Goal: Navigation & Orientation: Find specific page/section

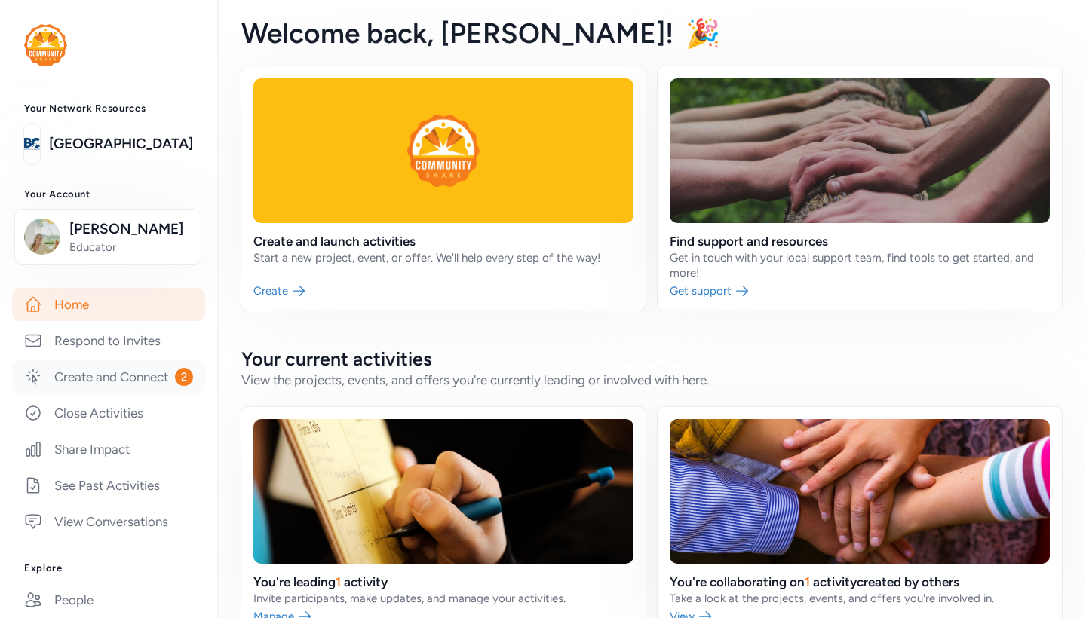
click at [90, 382] on link "Create and Connect 2" at bounding box center [108, 376] width 193 height 33
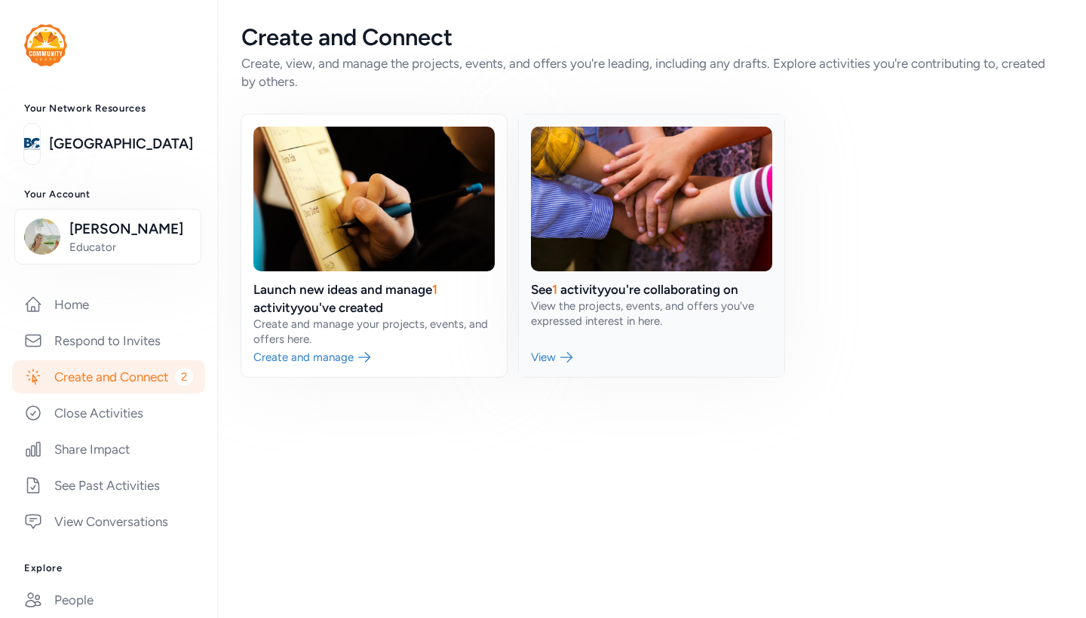
click at [571, 340] on link at bounding box center [651, 246] width 265 height 262
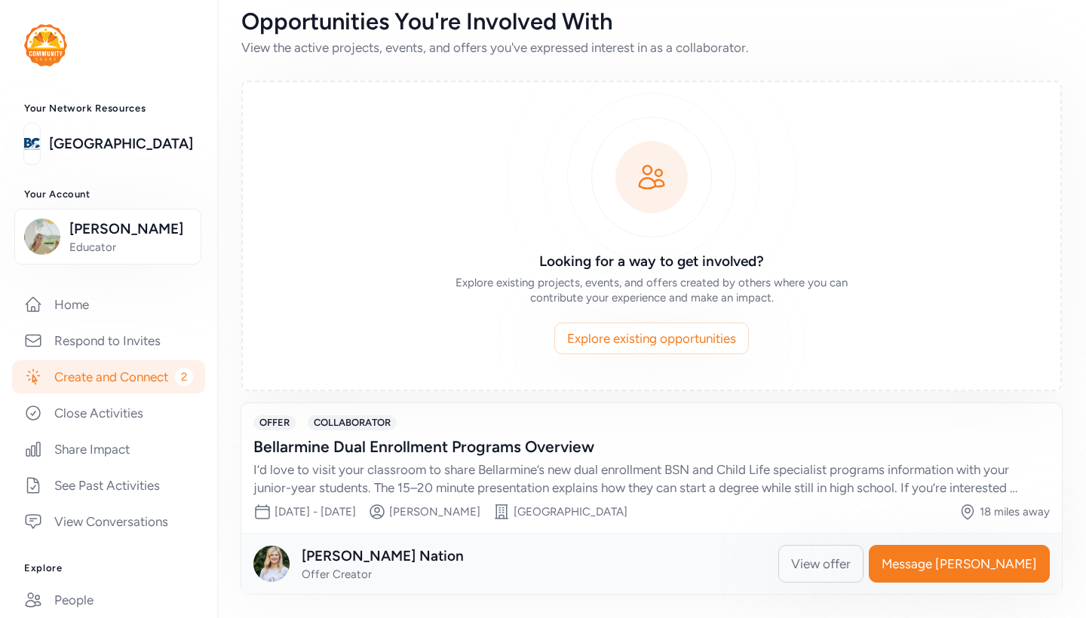
click at [140, 378] on link "Create and Connect 2" at bounding box center [108, 376] width 193 height 33
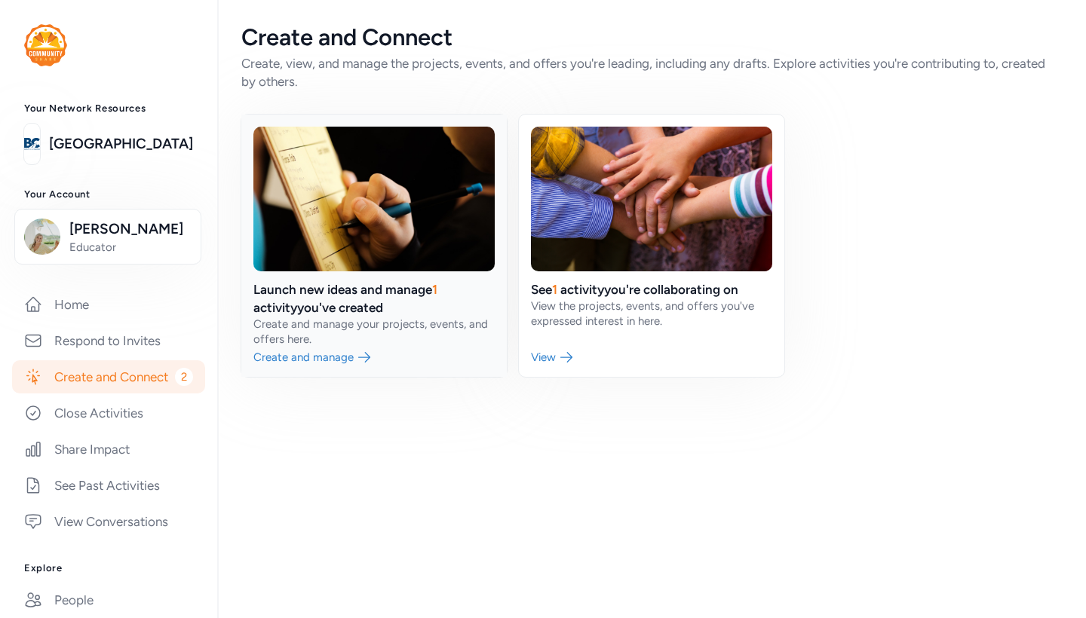
click at [354, 360] on link at bounding box center [373, 246] width 265 height 262
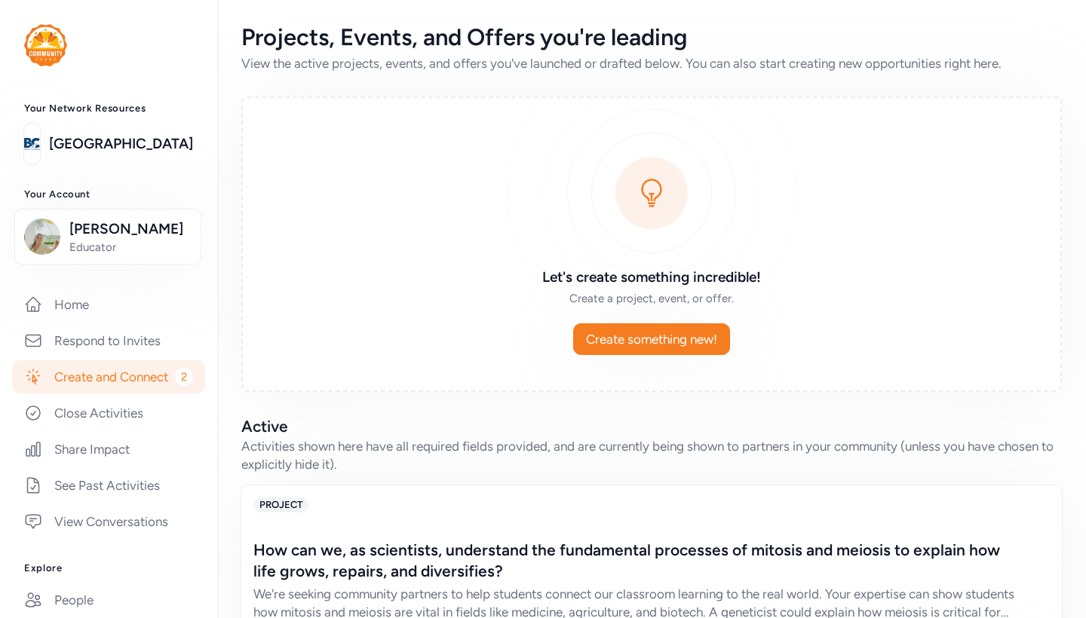
scroll to position [111, 0]
